Goal: Information Seeking & Learning: Understand process/instructions

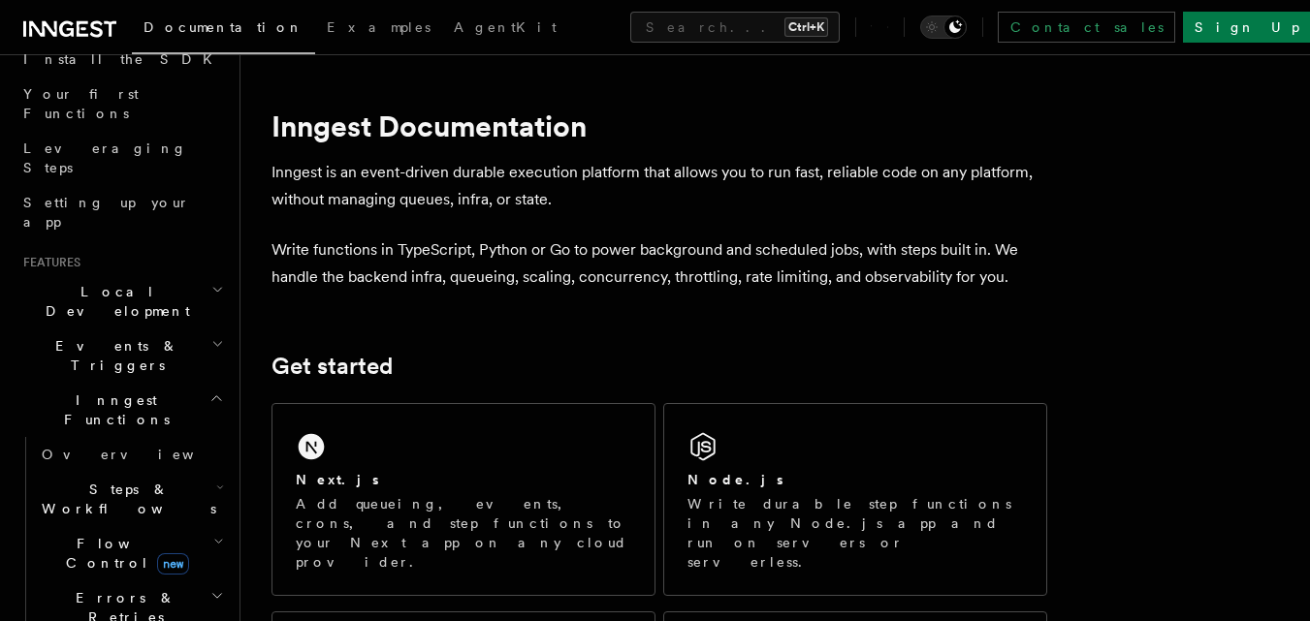
scroll to position [291, 0]
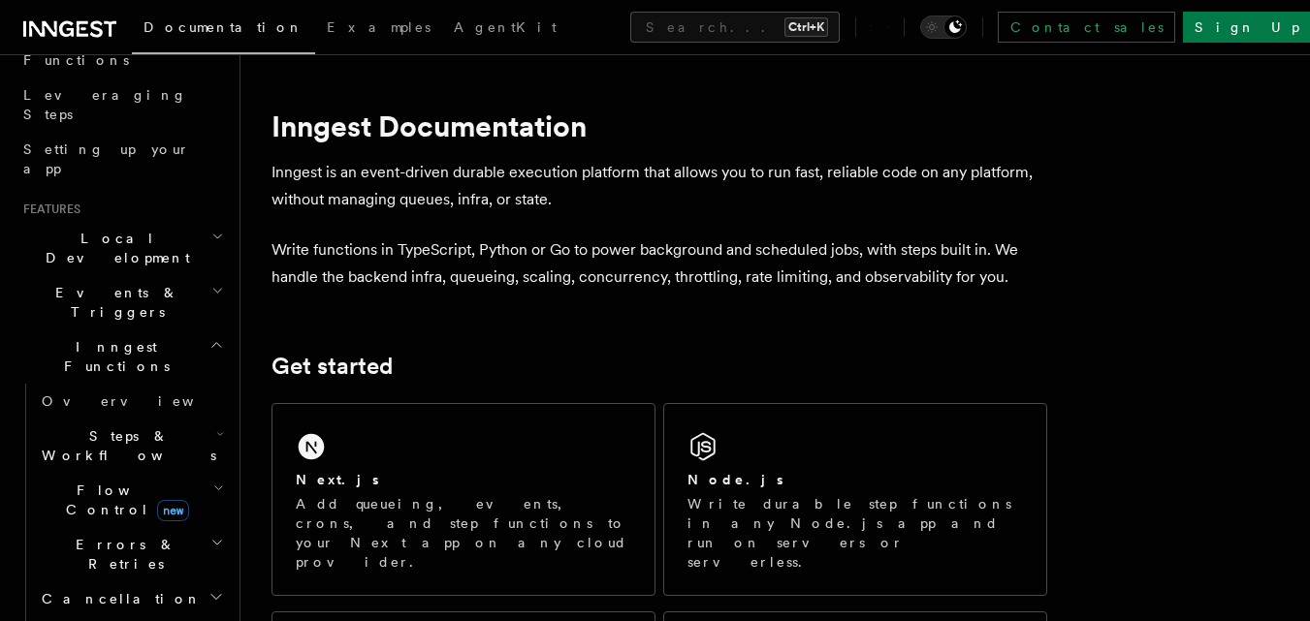
click at [102, 427] on span "Steps & Workflows" at bounding box center [125, 446] width 182 height 39
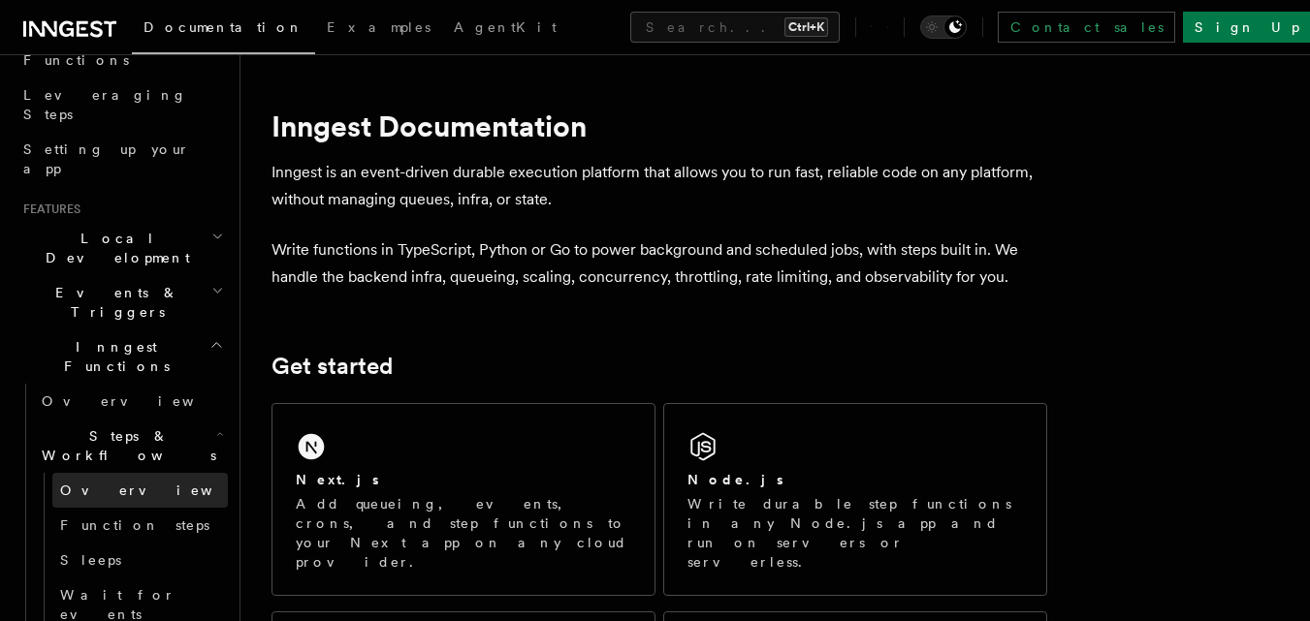
click at [89, 483] on span "Overview" at bounding box center [160, 491] width 200 height 16
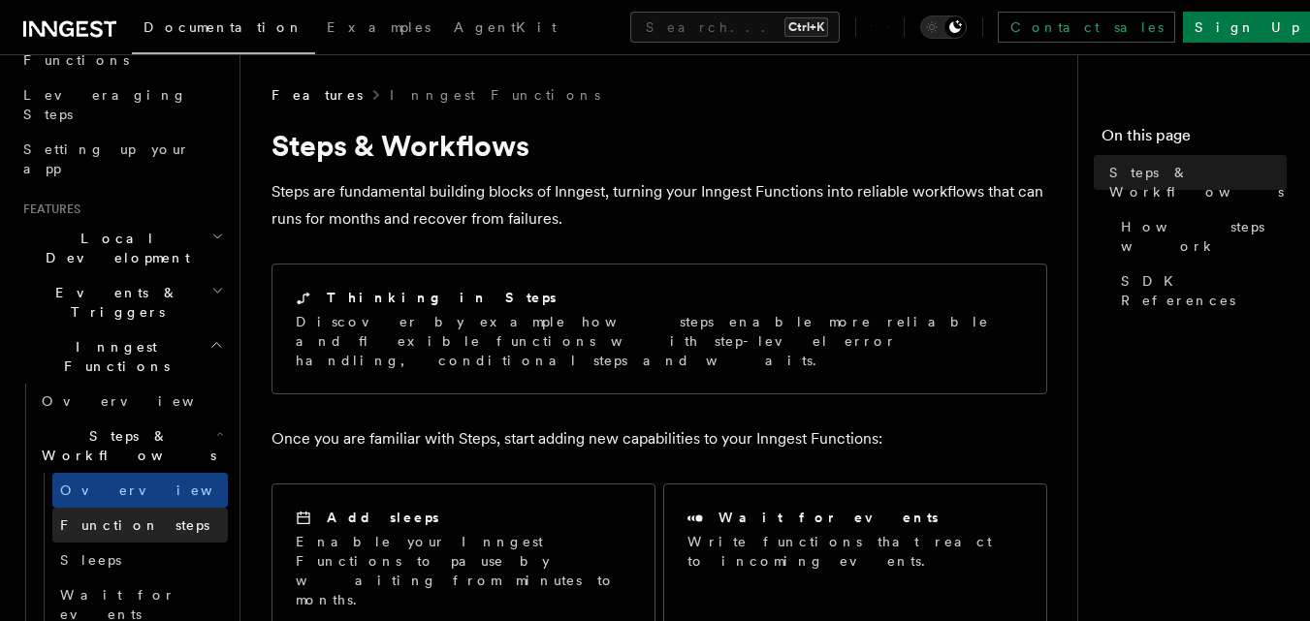
click at [115, 518] on span "Function steps" at bounding box center [134, 526] width 149 height 16
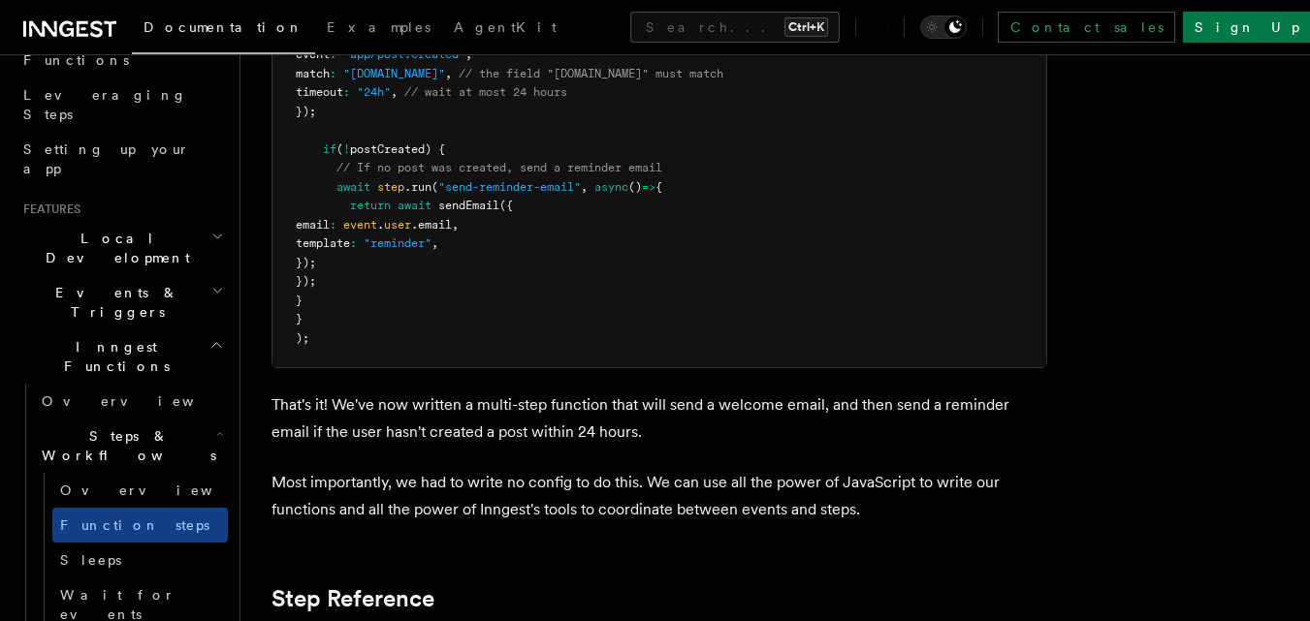
scroll to position [3102, 0]
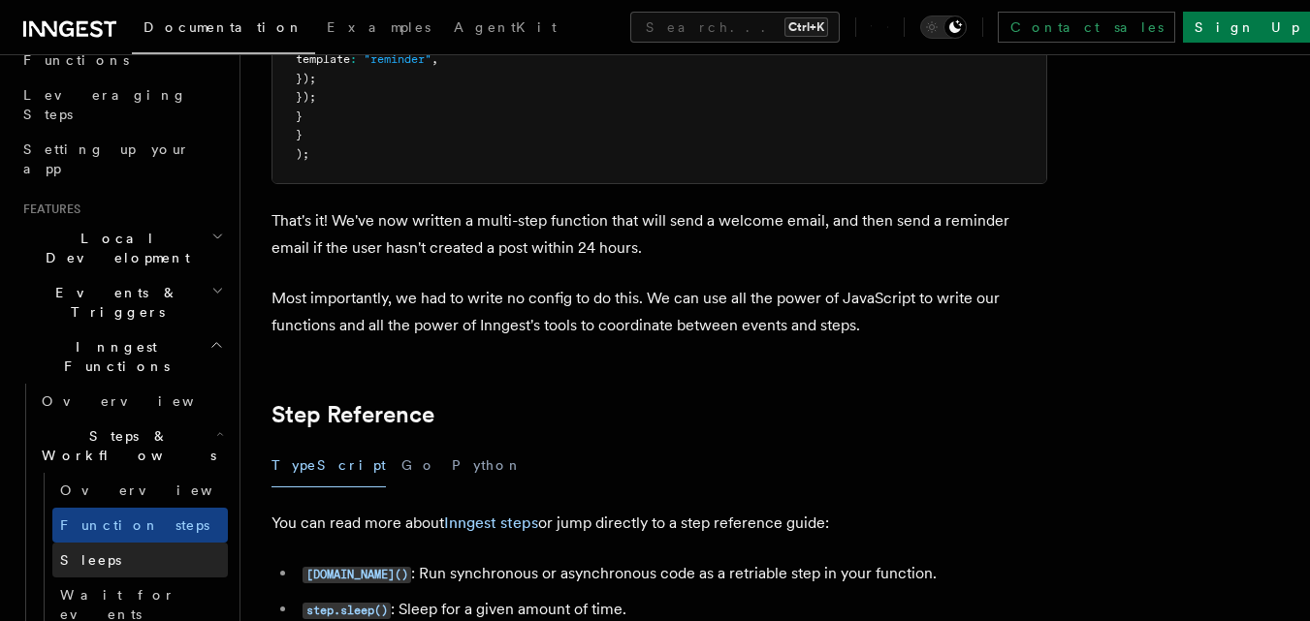
click at [80, 553] on span "Sleeps" at bounding box center [90, 561] width 61 height 16
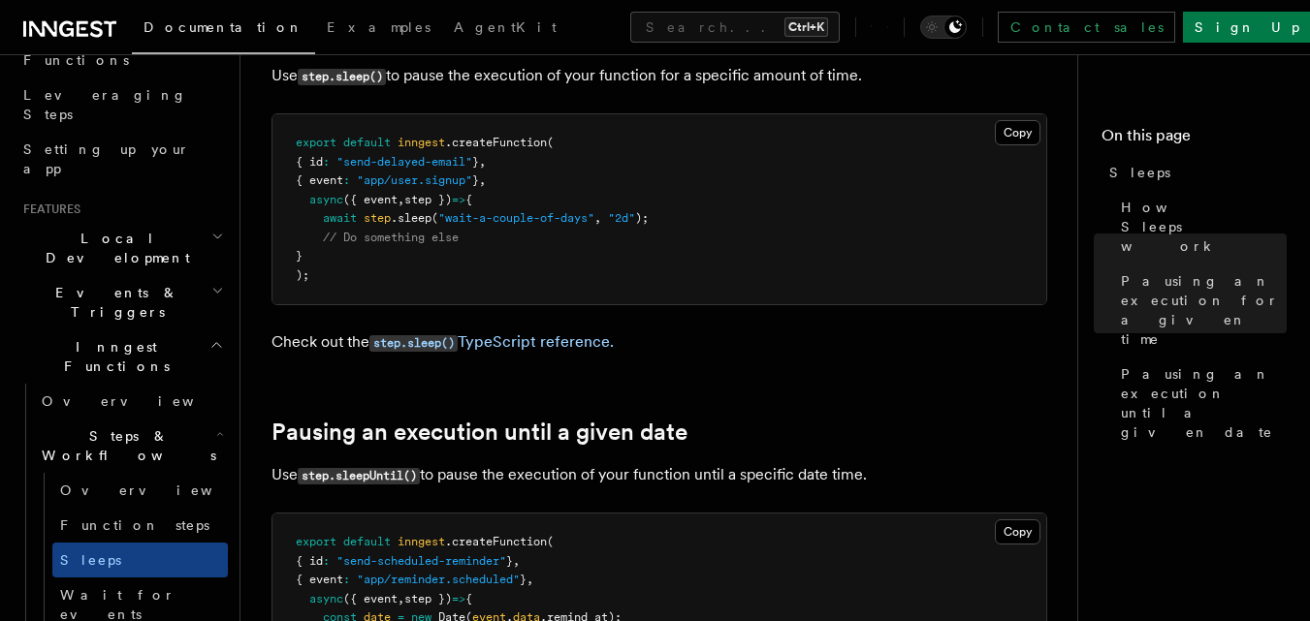
scroll to position [762, 0]
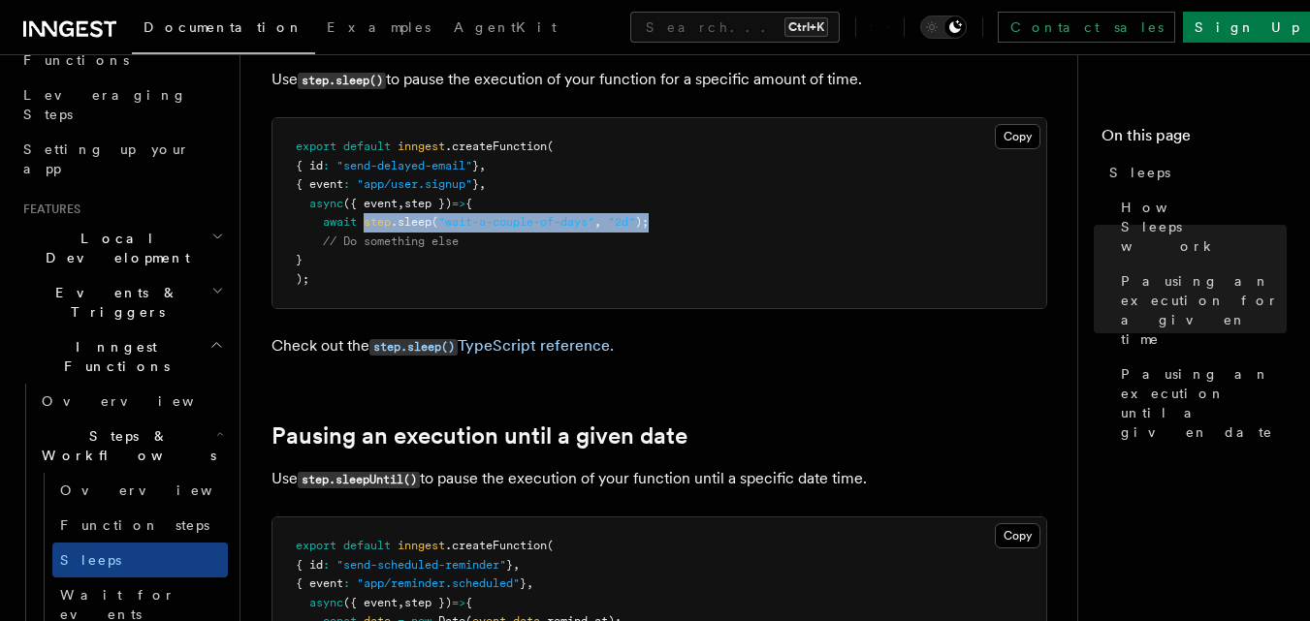
drag, startPoint x: 365, startPoint y: 222, endPoint x: 661, endPoint y: 214, distance: 295.8
click at [661, 214] on pre "export default inngest .createFunction ( { id : "send-delayed-email" } , { even…" at bounding box center [659, 213] width 774 height 190
copy span "step .sleep ( "wait-a-couple-of-days" , "2d" );"
